Goal: Communication & Community: Answer question/provide support

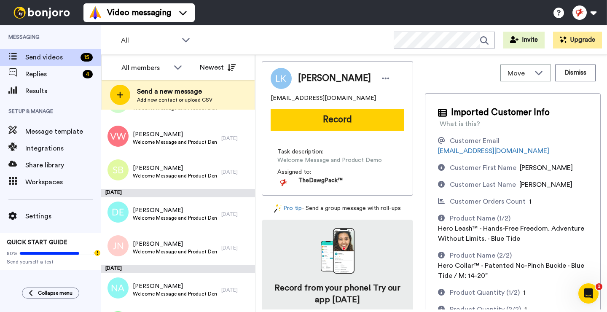
scroll to position [188, 0]
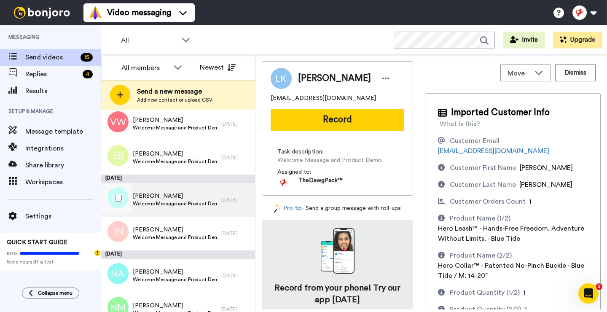
click at [176, 197] on span "Denise Elshoff" at bounding box center [175, 196] width 84 height 8
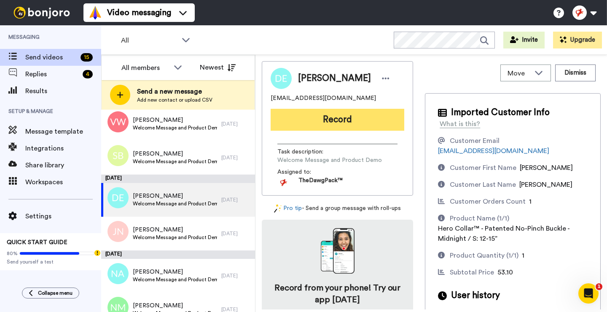
click at [309, 123] on button "Record" at bounding box center [337, 120] width 134 height 22
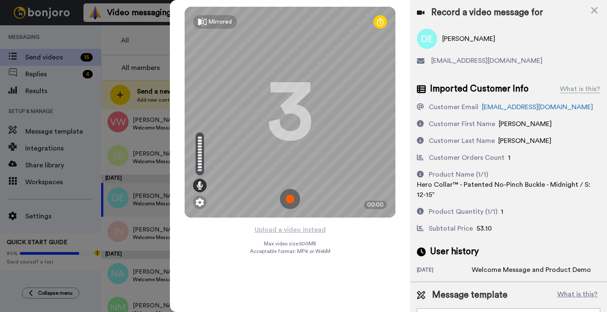
click at [290, 197] on img at bounding box center [290, 199] width 20 height 20
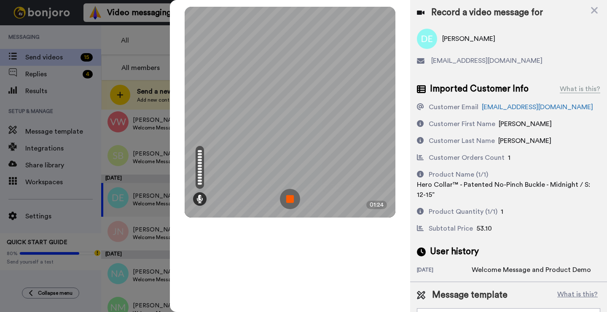
click at [289, 198] on img at bounding box center [290, 199] width 20 height 20
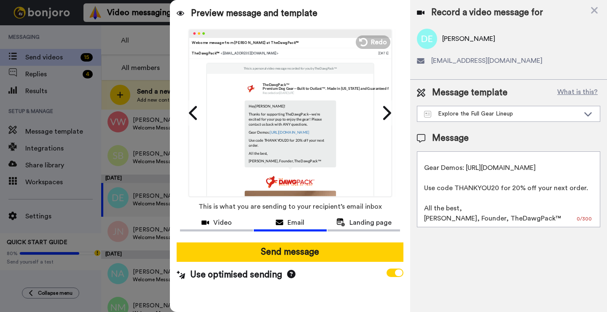
scroll to position [63, 0]
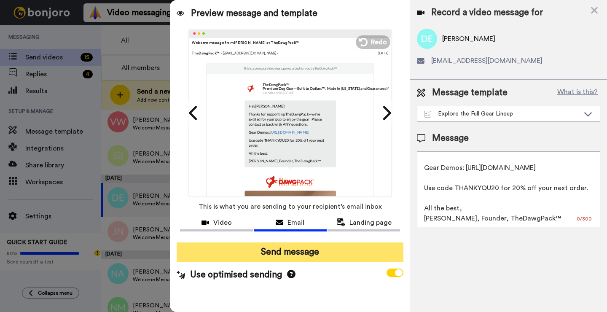
click at [321, 243] on button "Send message" at bounding box center [289, 251] width 227 height 19
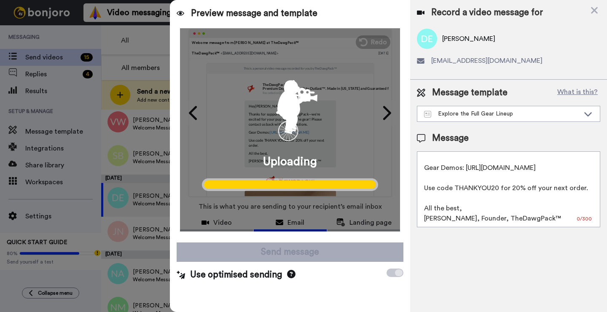
scroll to position [0, 0]
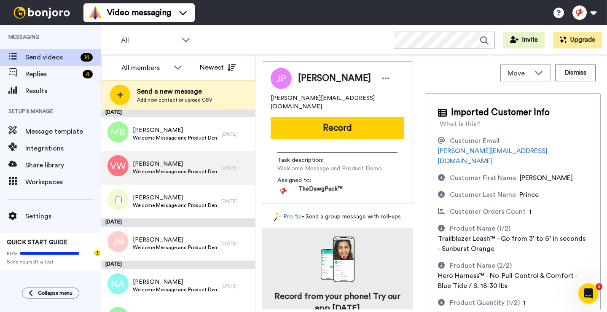
scroll to position [154, 0]
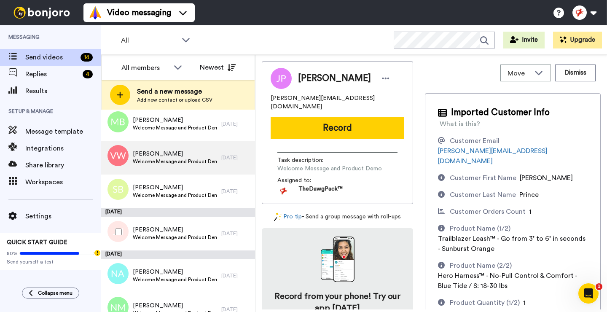
click at [160, 238] on span "Welcome Message and Product Demo" at bounding box center [175, 237] width 84 height 7
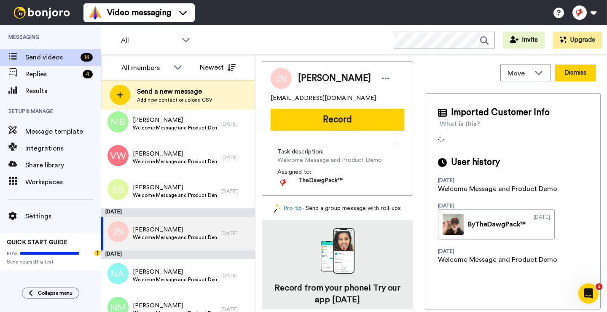
click at [566, 74] on button "Dismiss" at bounding box center [575, 72] width 40 height 17
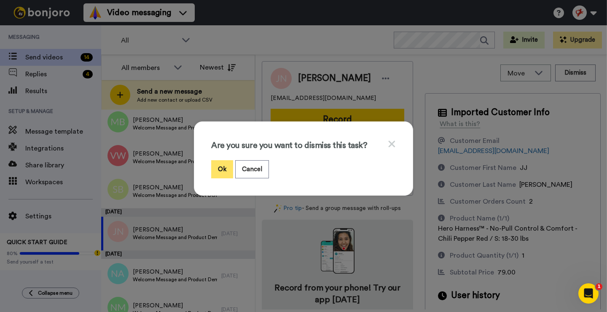
click at [220, 170] on button "Ok" at bounding box center [222, 169] width 22 height 18
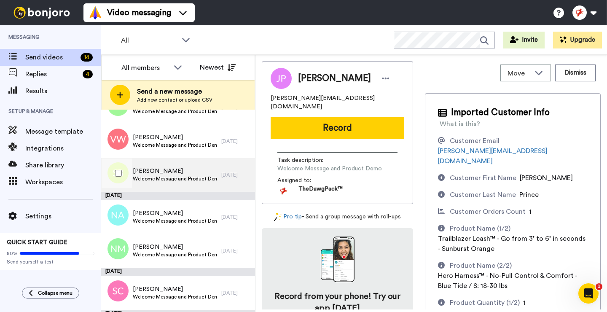
scroll to position [174, 0]
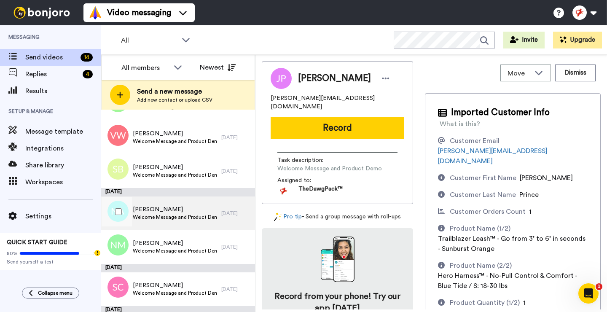
click at [173, 210] on span "Natalie Auer" at bounding box center [175, 209] width 84 height 8
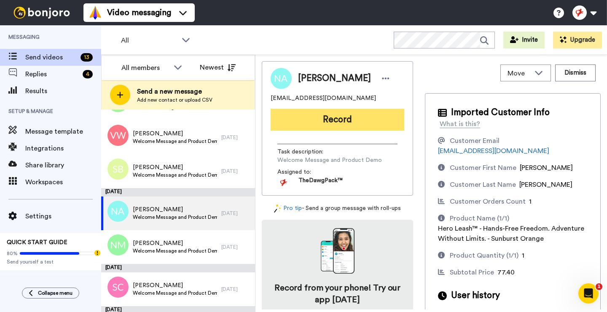
click at [332, 120] on button "Record" at bounding box center [337, 120] width 134 height 22
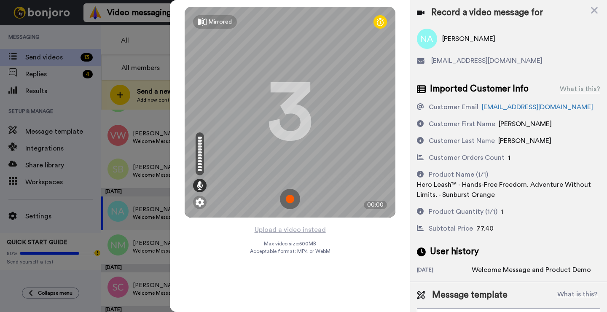
click at [286, 195] on img at bounding box center [290, 199] width 20 height 20
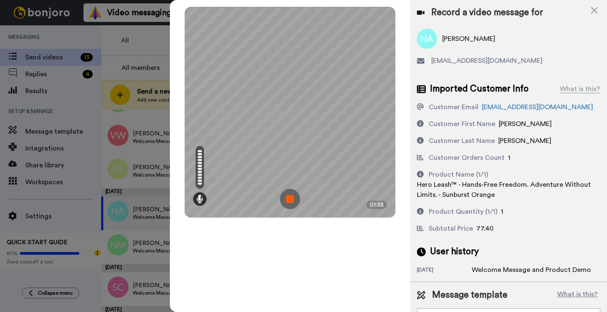
click at [287, 198] on img at bounding box center [290, 199] width 20 height 20
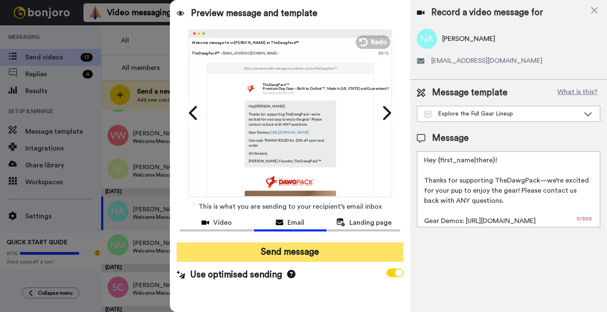
click at [311, 248] on button "Send message" at bounding box center [289, 251] width 227 height 19
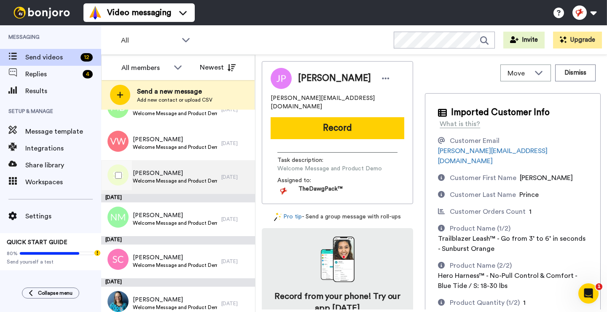
scroll to position [168, 0]
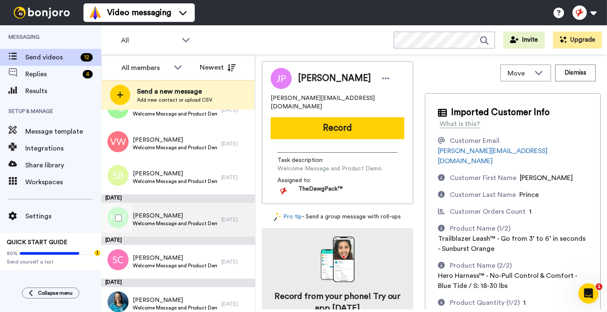
click at [171, 222] on span "Welcome Message and Product Demo" at bounding box center [175, 223] width 84 height 7
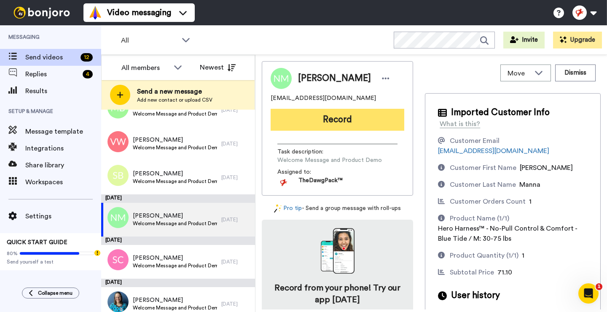
click at [316, 114] on button "Record" at bounding box center [337, 120] width 134 height 22
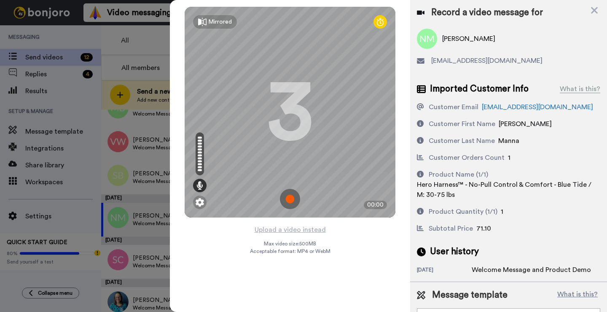
click at [291, 197] on img at bounding box center [290, 199] width 20 height 20
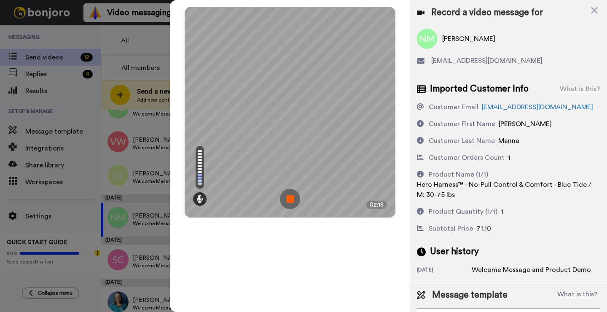
click at [291, 197] on img at bounding box center [290, 199] width 20 height 20
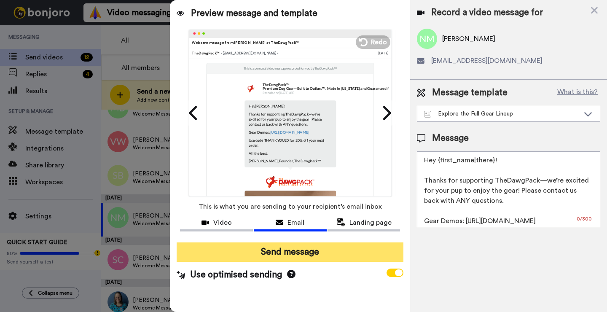
click at [294, 252] on button "Send message" at bounding box center [289, 251] width 227 height 19
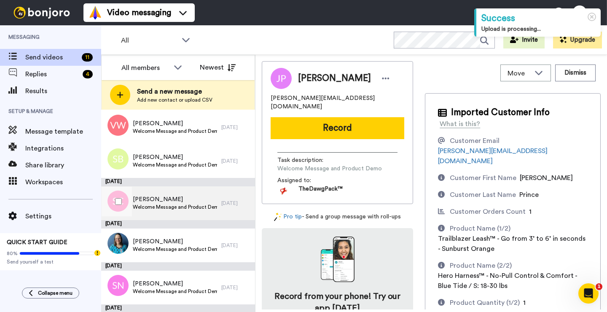
scroll to position [187, 0]
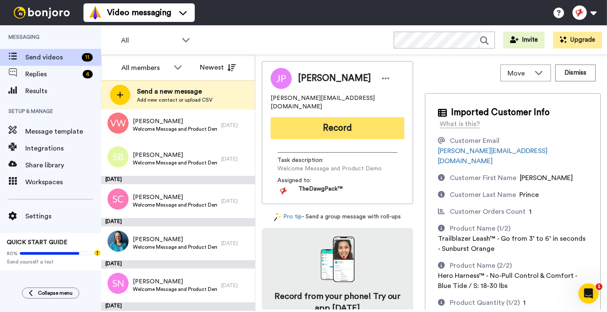
click at [318, 120] on button "Record" at bounding box center [337, 128] width 134 height 22
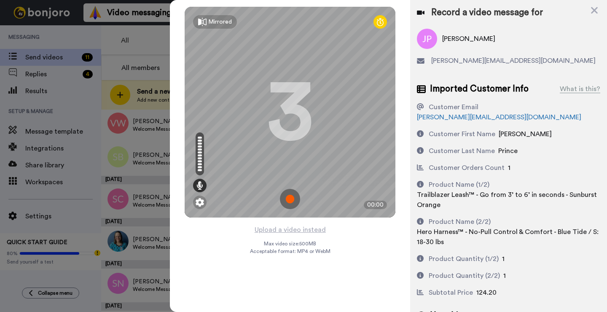
click at [287, 201] on img at bounding box center [290, 199] width 20 height 20
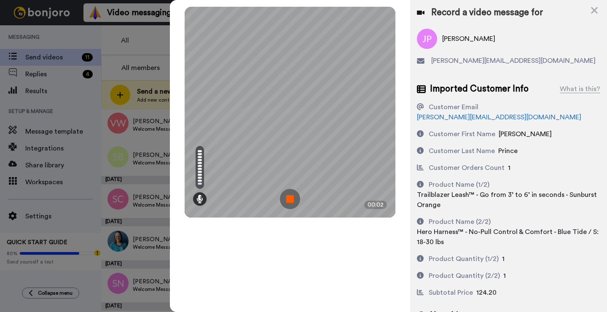
click at [291, 196] on img at bounding box center [290, 199] width 20 height 20
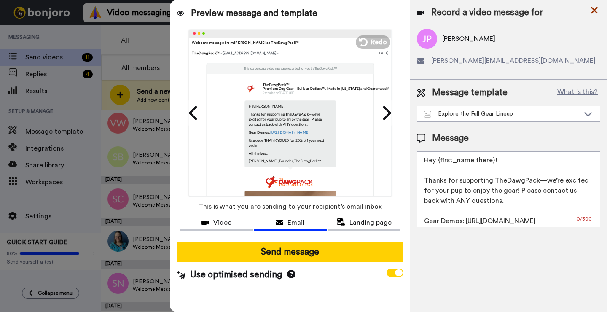
click at [595, 11] on icon at bounding box center [594, 10] width 7 height 7
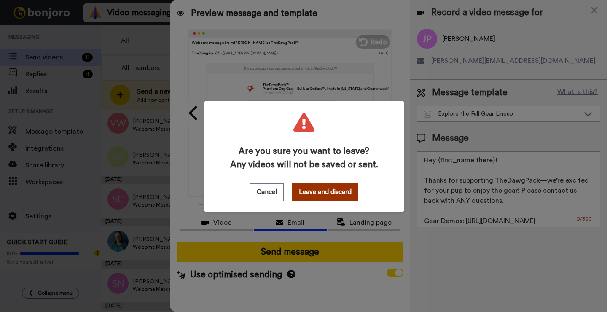
click at [322, 195] on button "Leave and discard" at bounding box center [325, 192] width 66 height 18
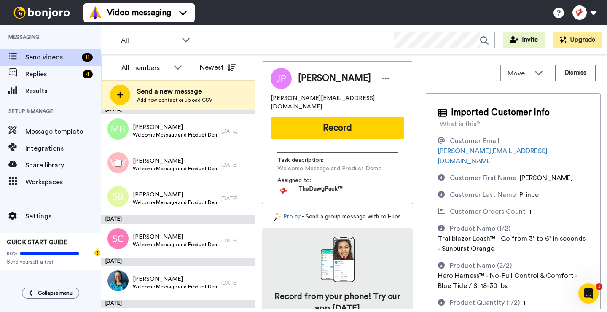
scroll to position [165, 0]
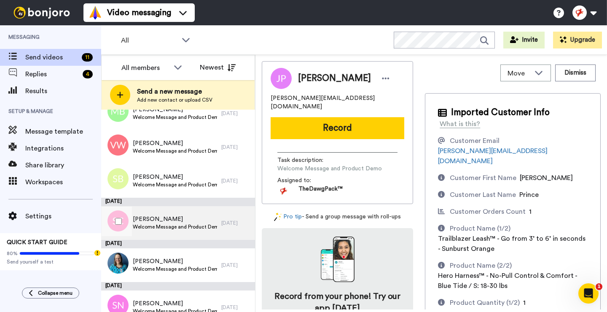
click at [166, 220] on span "Susan Carter" at bounding box center [175, 219] width 84 height 8
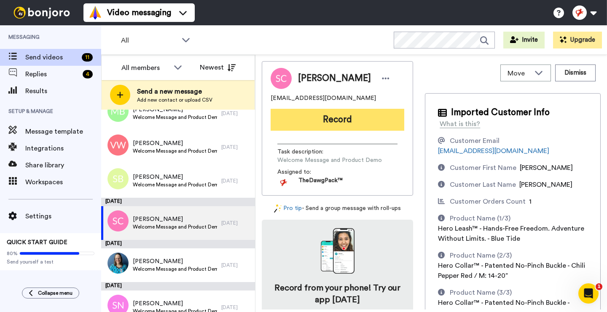
click at [306, 118] on button "Record" at bounding box center [337, 120] width 134 height 22
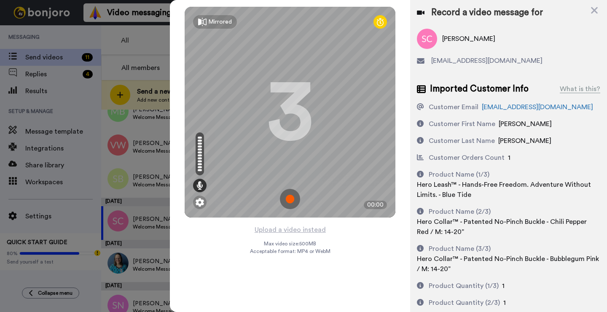
click at [292, 198] on img at bounding box center [290, 199] width 20 height 20
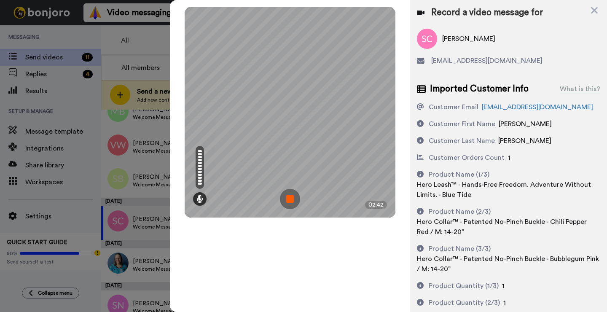
click at [292, 198] on img at bounding box center [290, 199] width 20 height 20
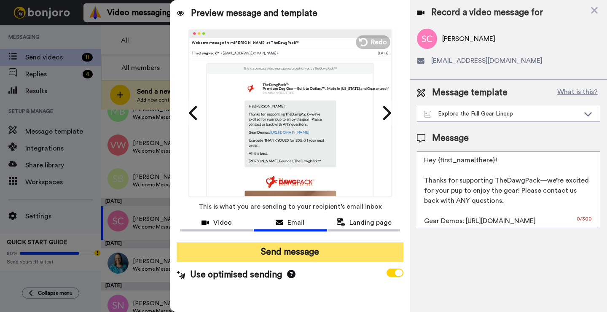
click at [317, 254] on button "Send message" at bounding box center [289, 251] width 227 height 19
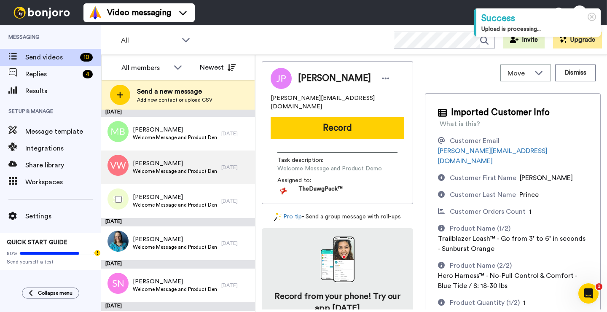
scroll to position [147, 0]
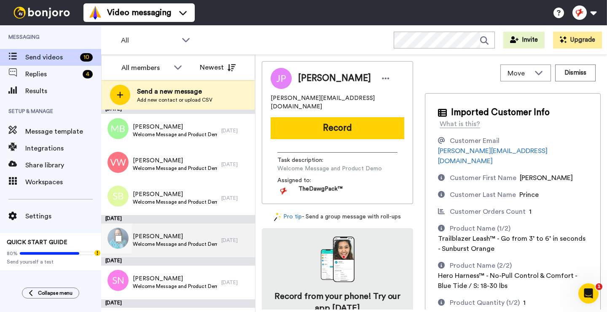
click at [190, 233] on span "[PERSON_NAME]" at bounding box center [175, 236] width 84 height 8
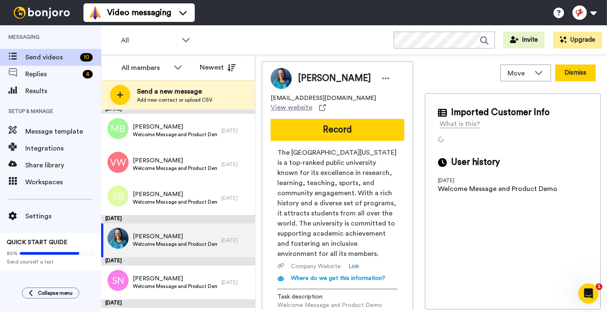
click at [580, 68] on button "Dismiss" at bounding box center [575, 72] width 40 height 17
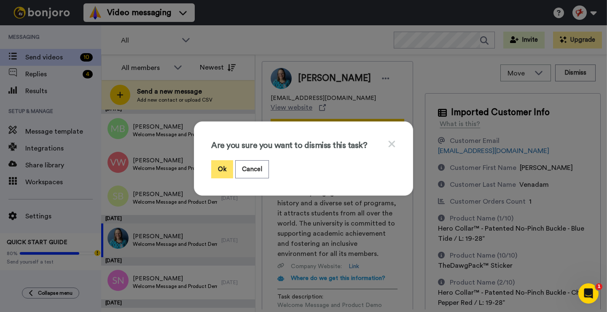
click at [225, 169] on button "Ok" at bounding box center [222, 169] width 22 height 18
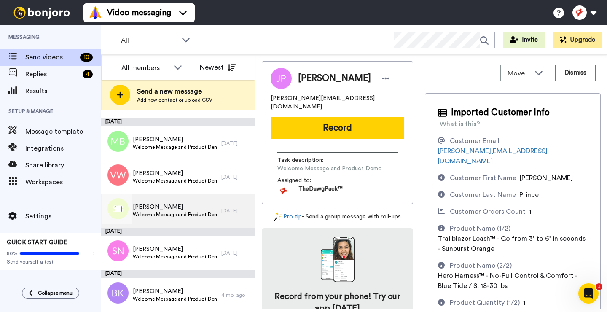
scroll to position [135, 0]
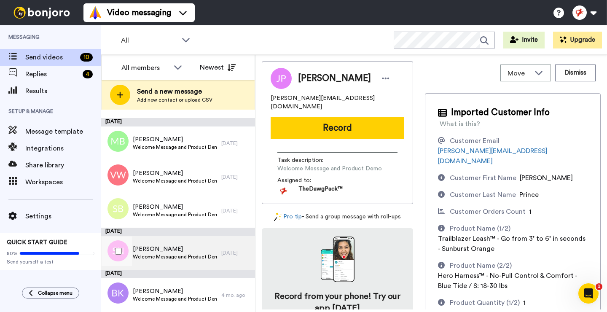
click at [162, 245] on span "[PERSON_NAME]" at bounding box center [175, 249] width 84 height 8
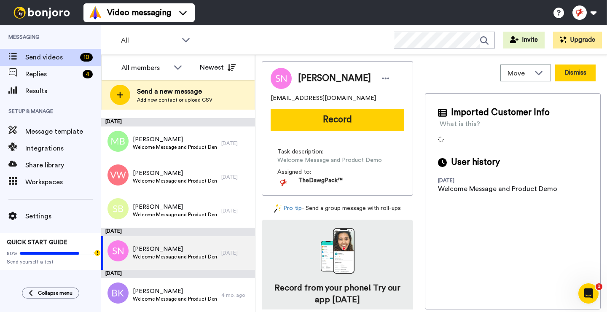
click at [575, 70] on button "Dismiss" at bounding box center [575, 72] width 40 height 17
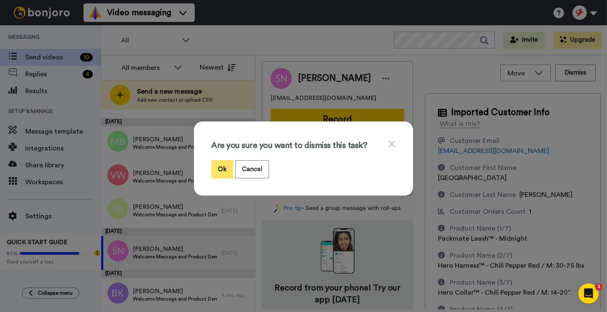
click at [225, 171] on button "Ok" at bounding box center [222, 169] width 22 height 18
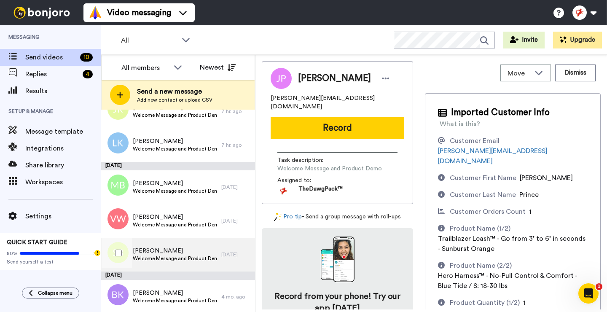
scroll to position [93, 0]
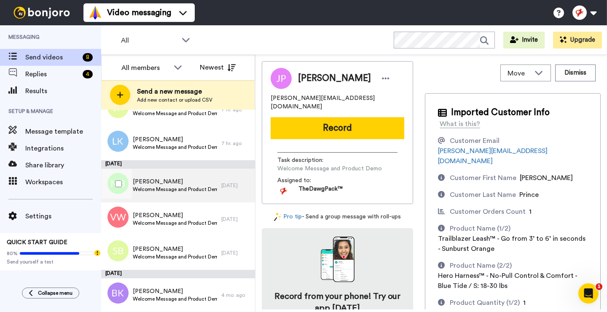
click at [146, 189] on span "Welcome Message and Product Demo" at bounding box center [175, 189] width 84 height 7
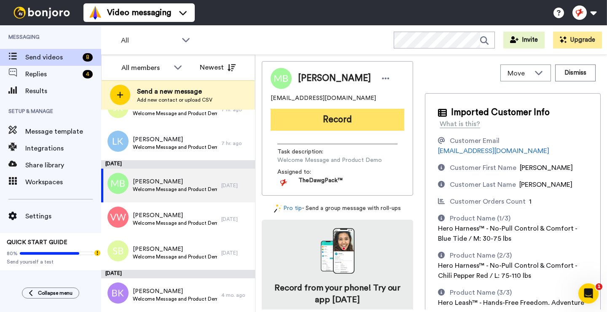
click at [316, 121] on button "Record" at bounding box center [337, 120] width 134 height 22
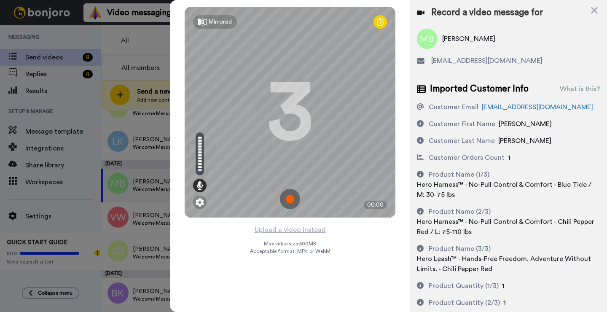
click at [289, 203] on img at bounding box center [290, 199] width 20 height 20
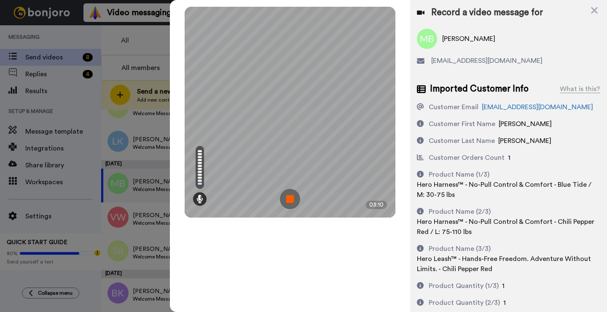
click at [289, 203] on img at bounding box center [290, 199] width 20 height 20
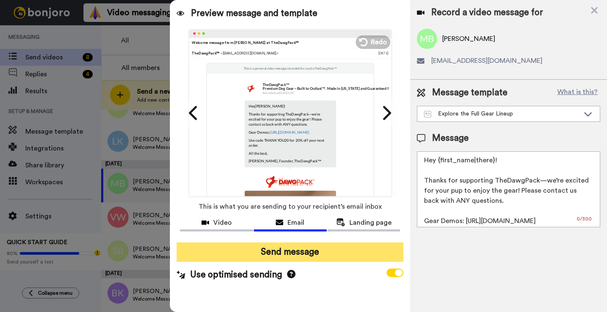
click at [295, 246] on button "Send message" at bounding box center [289, 251] width 227 height 19
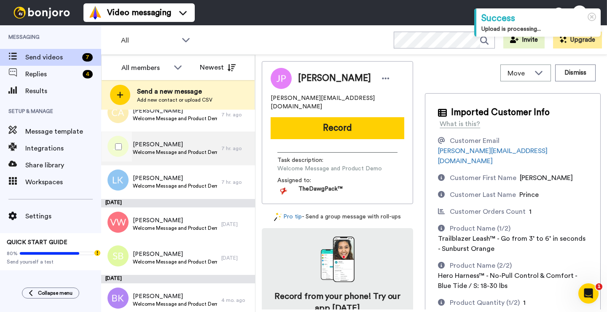
scroll to position [59, 0]
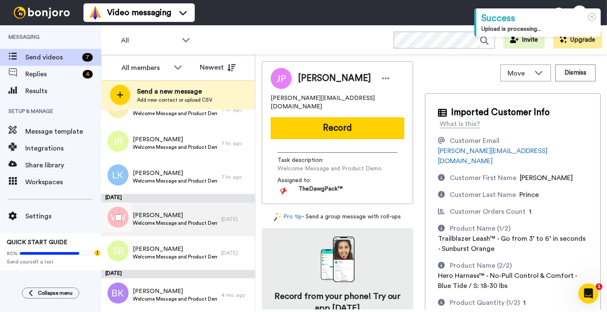
click at [178, 217] on span "[PERSON_NAME]" at bounding box center [175, 215] width 84 height 8
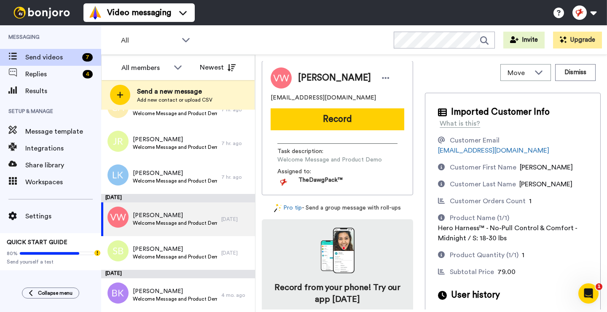
scroll to position [2, 0]
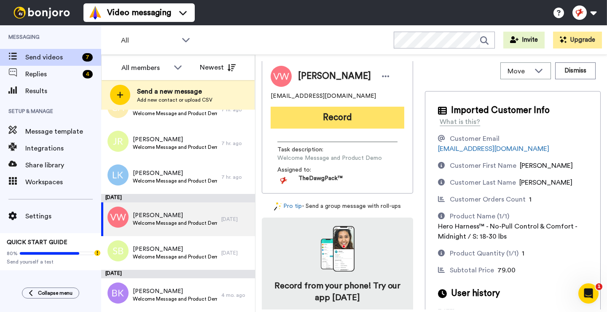
click at [353, 124] on button "Record" at bounding box center [337, 118] width 134 height 22
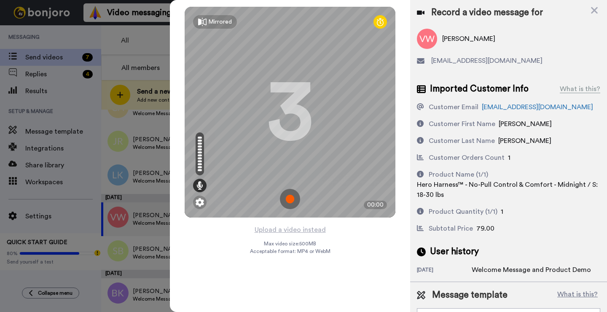
click at [291, 201] on img at bounding box center [290, 199] width 20 height 20
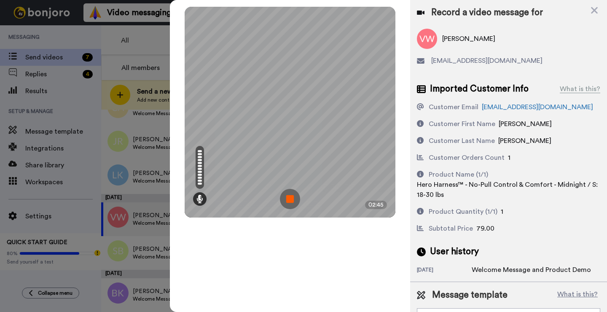
click at [291, 201] on img at bounding box center [290, 199] width 20 height 20
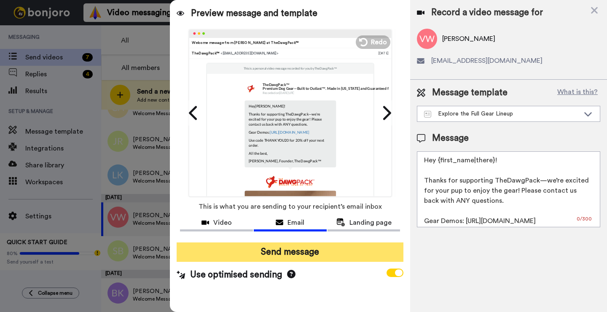
click at [286, 251] on button "Send message" at bounding box center [289, 251] width 227 height 19
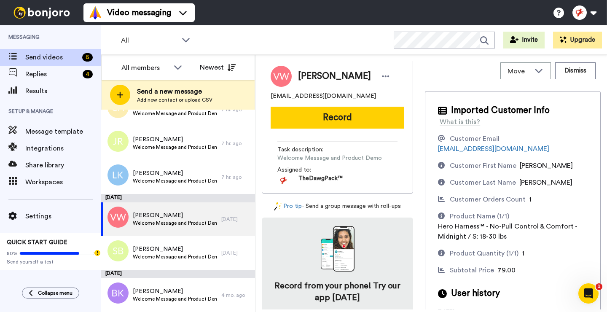
scroll to position [0, 0]
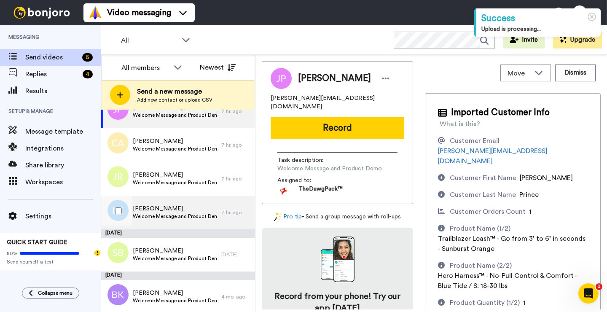
scroll to position [25, 0]
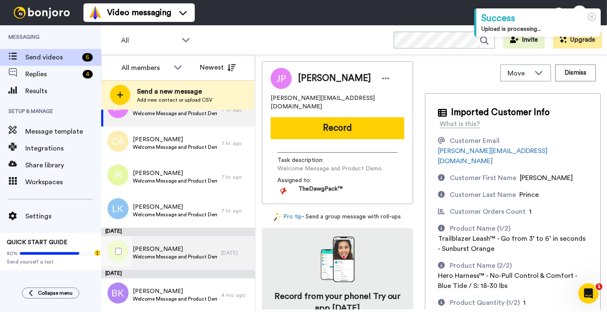
click at [154, 251] on span "Stacey Barnes" at bounding box center [175, 249] width 84 height 8
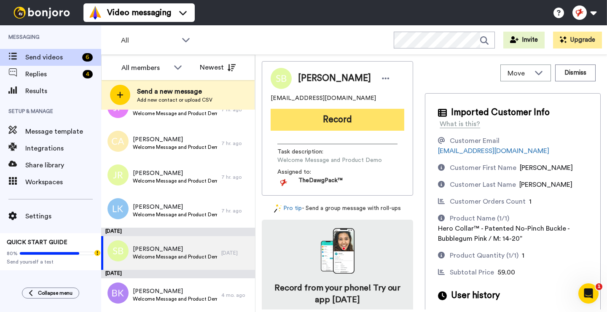
click at [331, 121] on button "Record" at bounding box center [337, 120] width 134 height 22
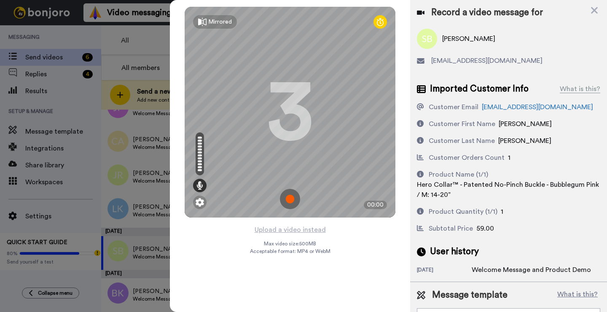
click at [289, 200] on img at bounding box center [290, 199] width 20 height 20
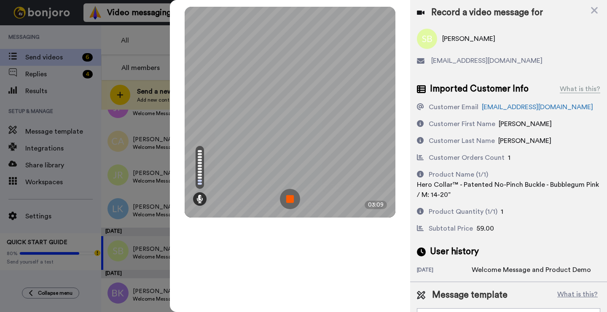
click at [289, 200] on img at bounding box center [290, 199] width 20 height 20
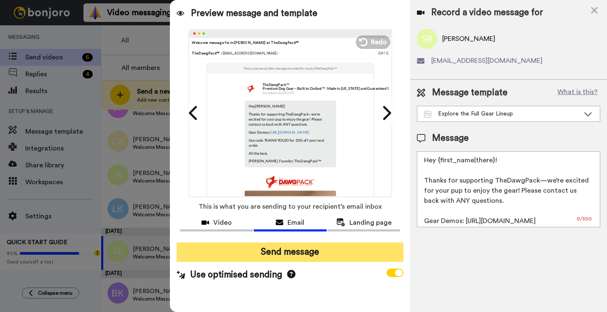
click at [279, 246] on button "Send message" at bounding box center [289, 251] width 227 height 19
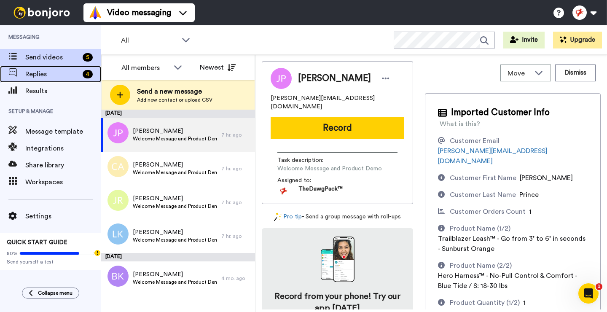
click at [46, 73] on span "Replies" at bounding box center [52, 74] width 54 height 10
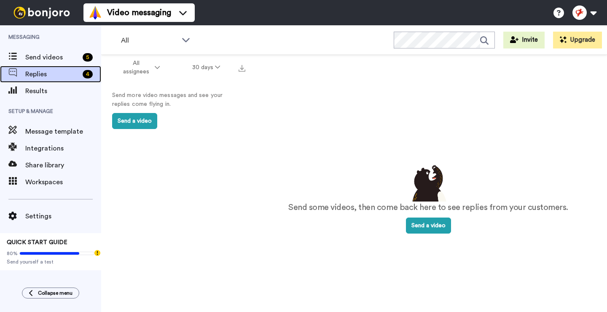
click at [64, 68] on div "Replies 4" at bounding box center [50, 74] width 101 height 17
click at [209, 70] on button "30 days" at bounding box center [206, 67] width 60 height 15
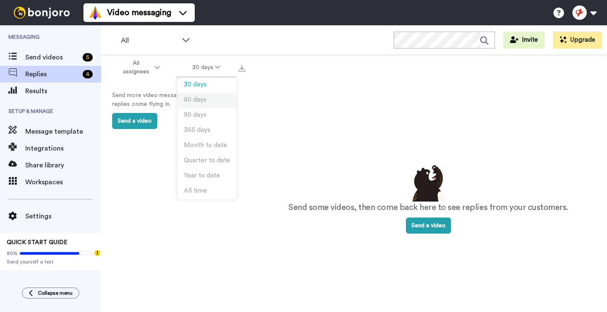
click at [198, 102] on span "60 days" at bounding box center [195, 99] width 23 height 6
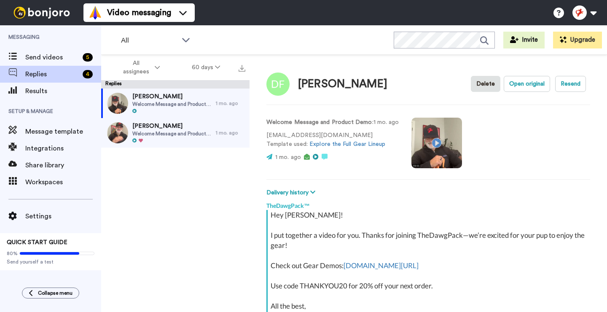
scroll to position [89, 0]
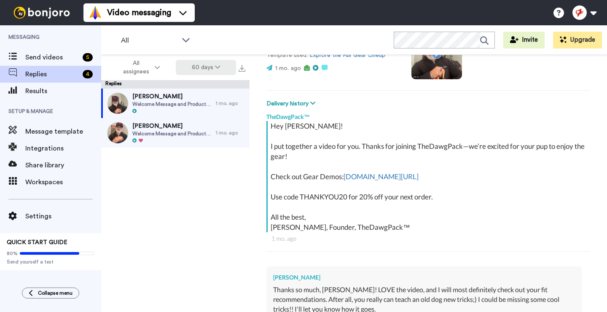
click at [206, 67] on button "60 days" at bounding box center [206, 67] width 60 height 15
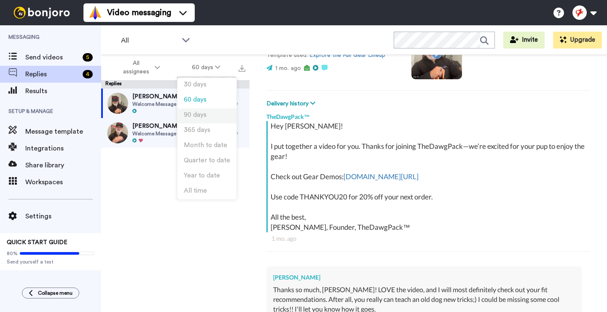
click at [201, 119] on li "90 days" at bounding box center [206, 115] width 59 height 15
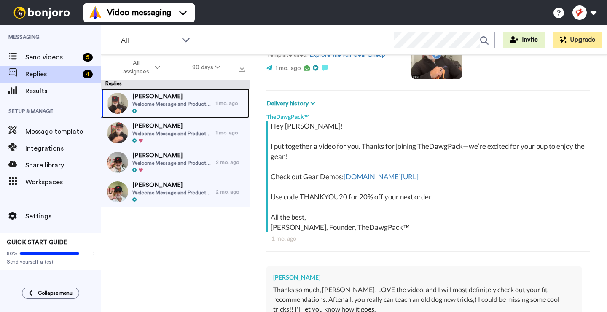
click at [192, 110] on div at bounding box center [171, 111] width 79 height 6
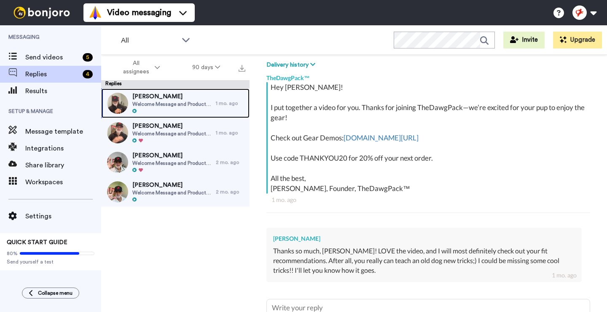
scroll to position [131, 0]
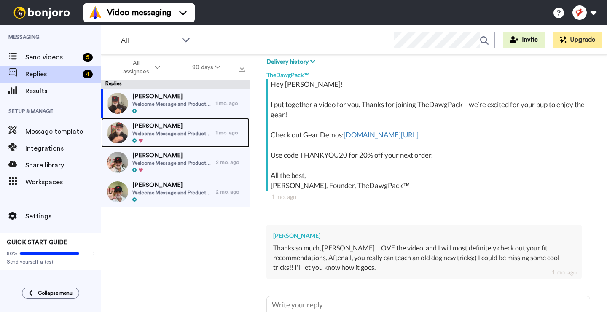
click at [187, 123] on span "[PERSON_NAME]" at bounding box center [171, 126] width 79 height 8
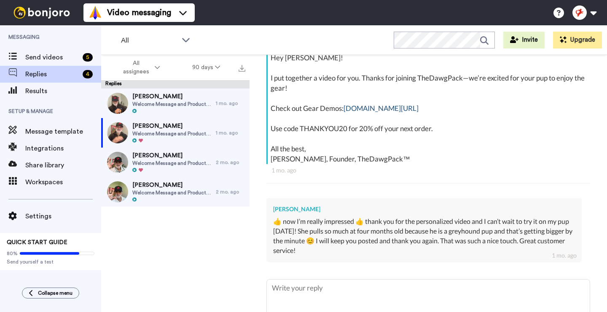
scroll to position [161, 0]
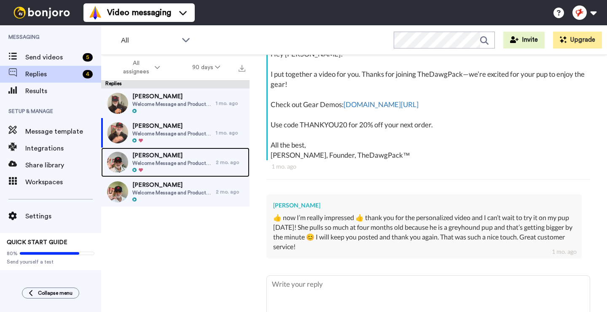
click at [166, 159] on span "[PERSON_NAME]" at bounding box center [171, 155] width 79 height 8
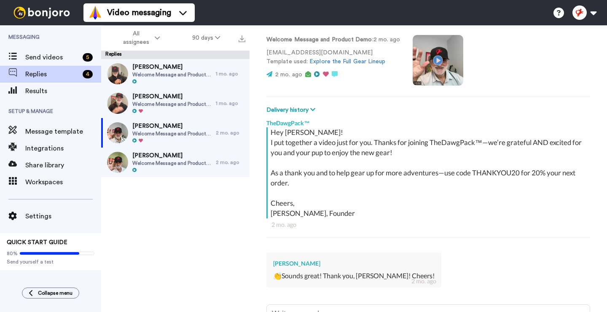
scroll to position [85, 0]
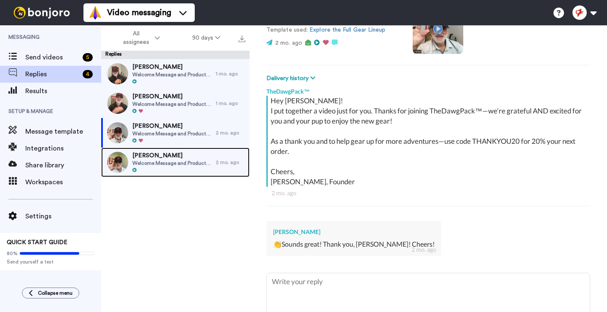
click at [179, 154] on span "[PERSON_NAME]" at bounding box center [171, 155] width 79 height 8
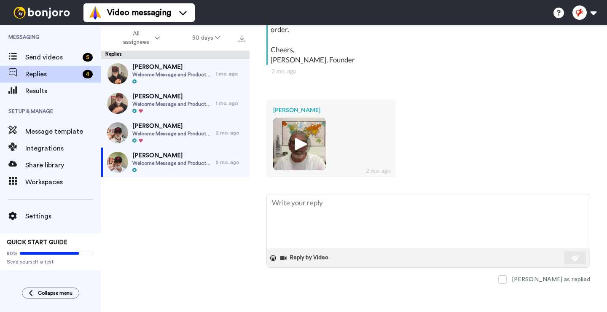
scroll to position [208, 0]
type textarea "x"
